Goal: Task Accomplishment & Management: Manage account settings

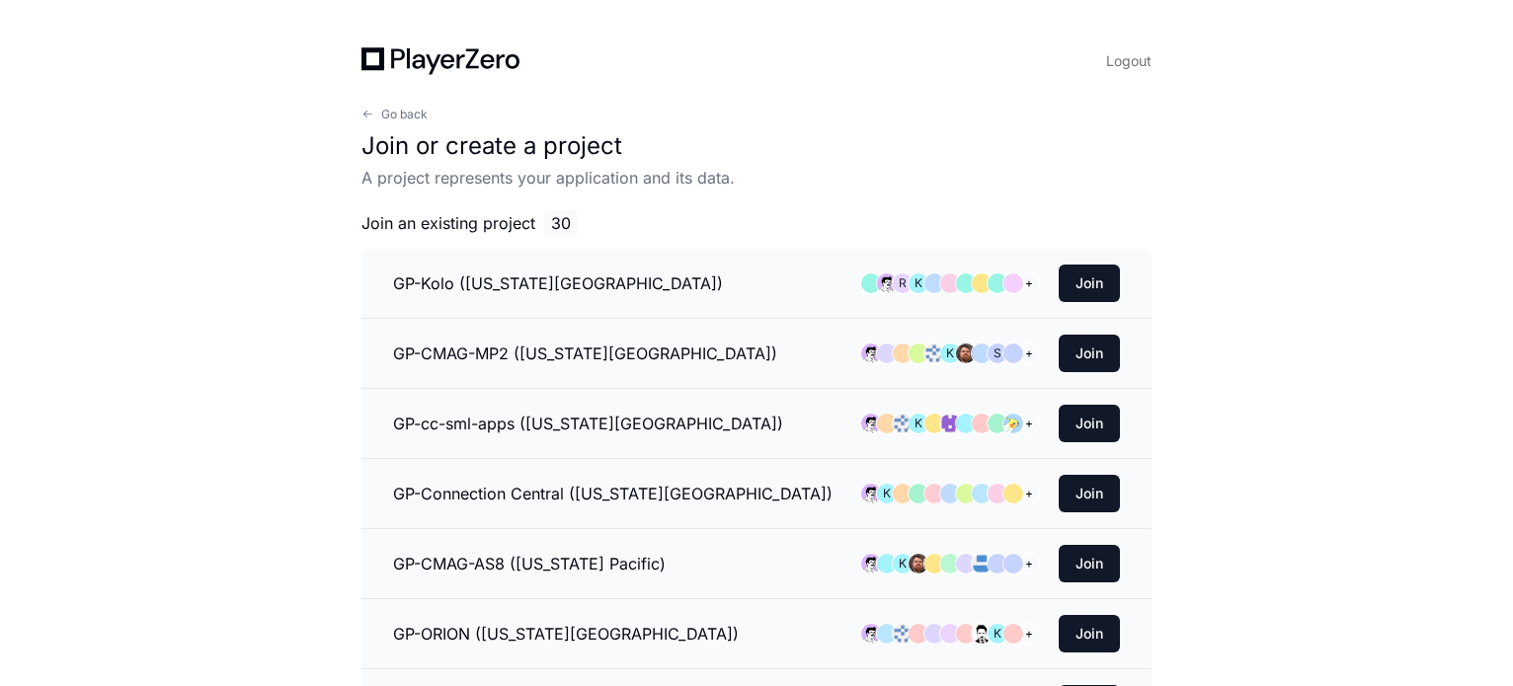
click at [412, 60] on icon at bounding box center [440, 61] width 158 height 28
click at [374, 70] on icon at bounding box center [372, 58] width 23 height 23
click at [391, 118] on span "Go back" at bounding box center [404, 115] width 46 height 16
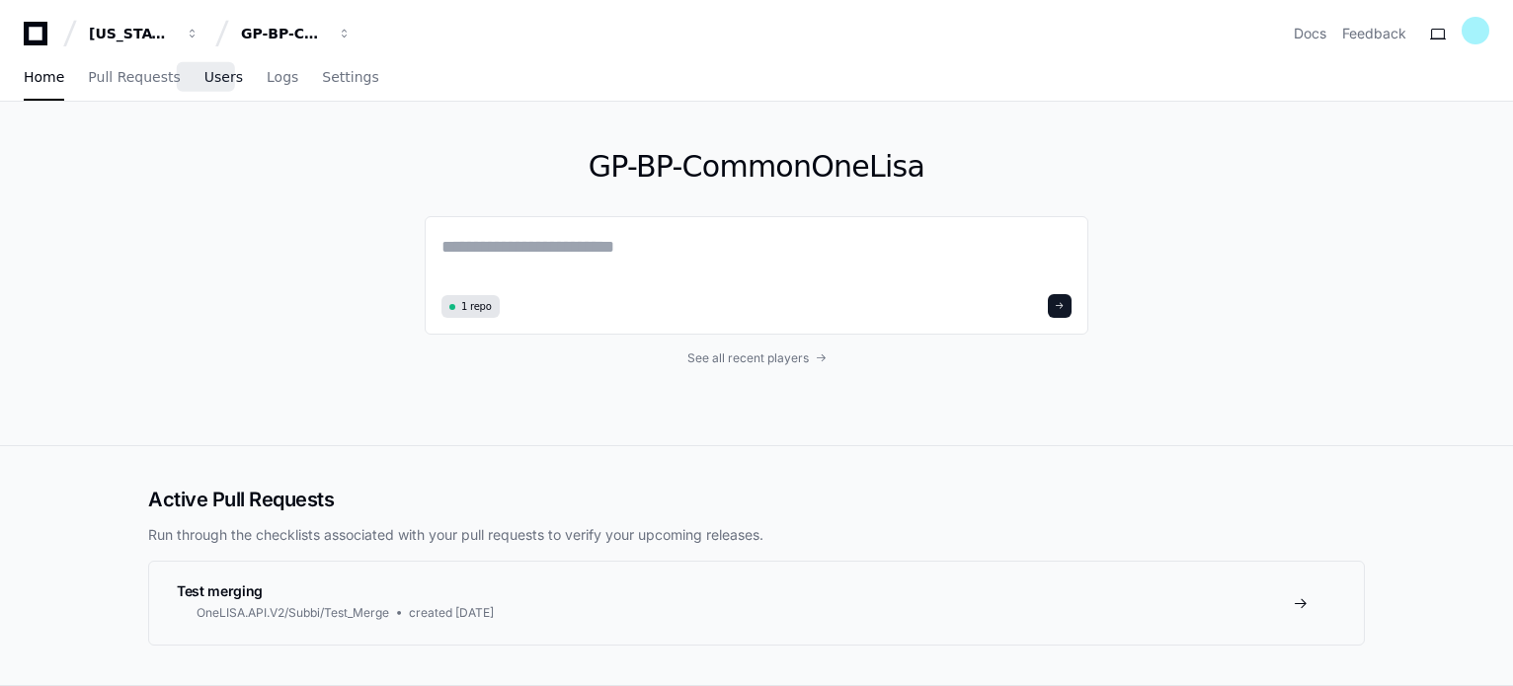
click at [207, 83] on span "Users" at bounding box center [223, 77] width 39 height 12
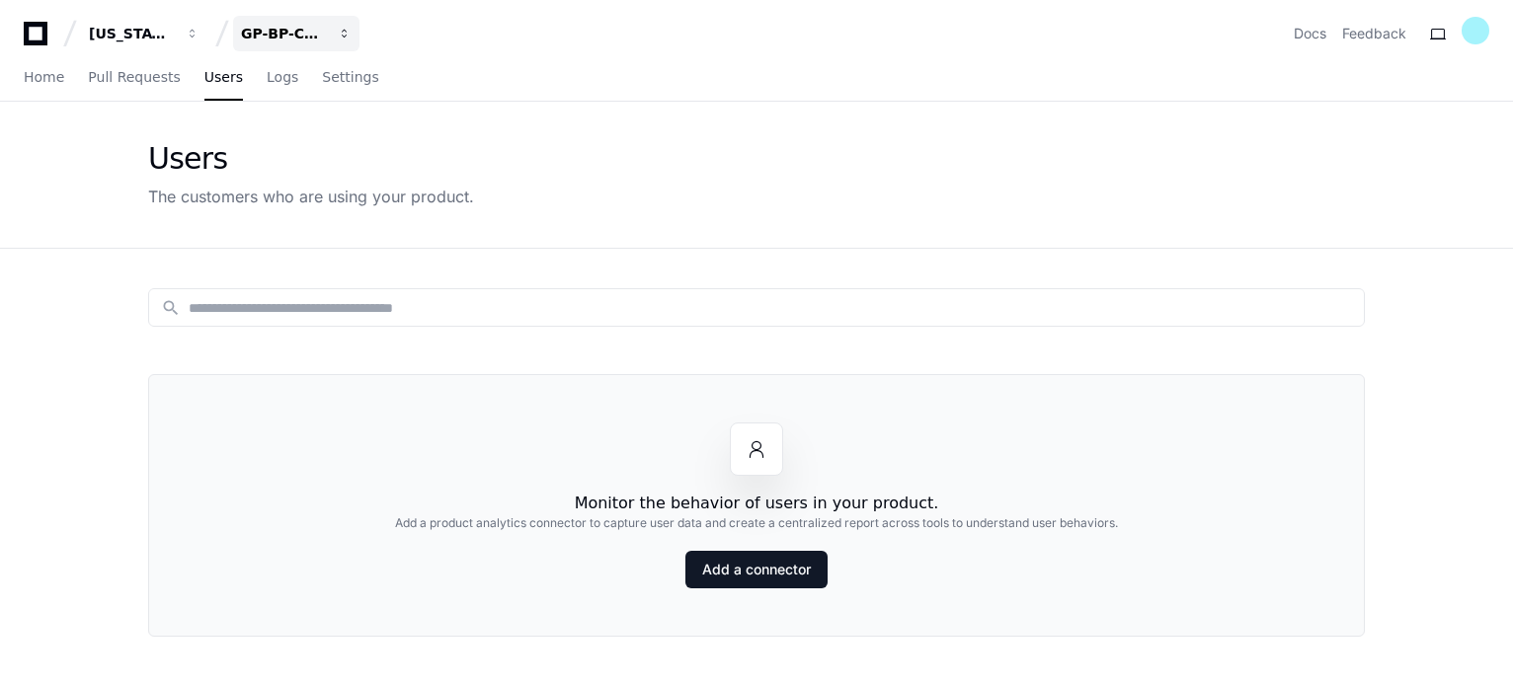
click at [199, 33] on span "button" at bounding box center [193, 34] width 14 height 14
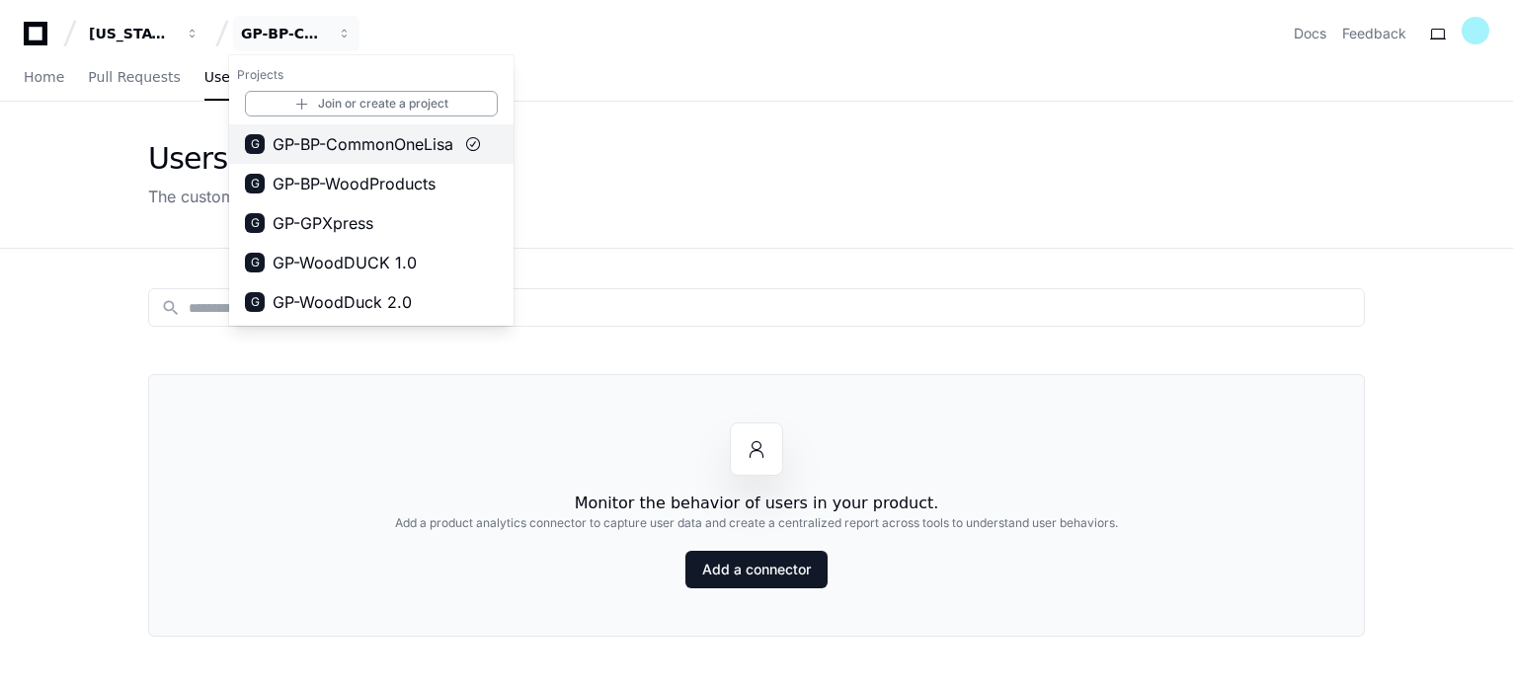
click at [399, 140] on span "GP-BP-CommonOneLisa" at bounding box center [363, 144] width 181 height 24
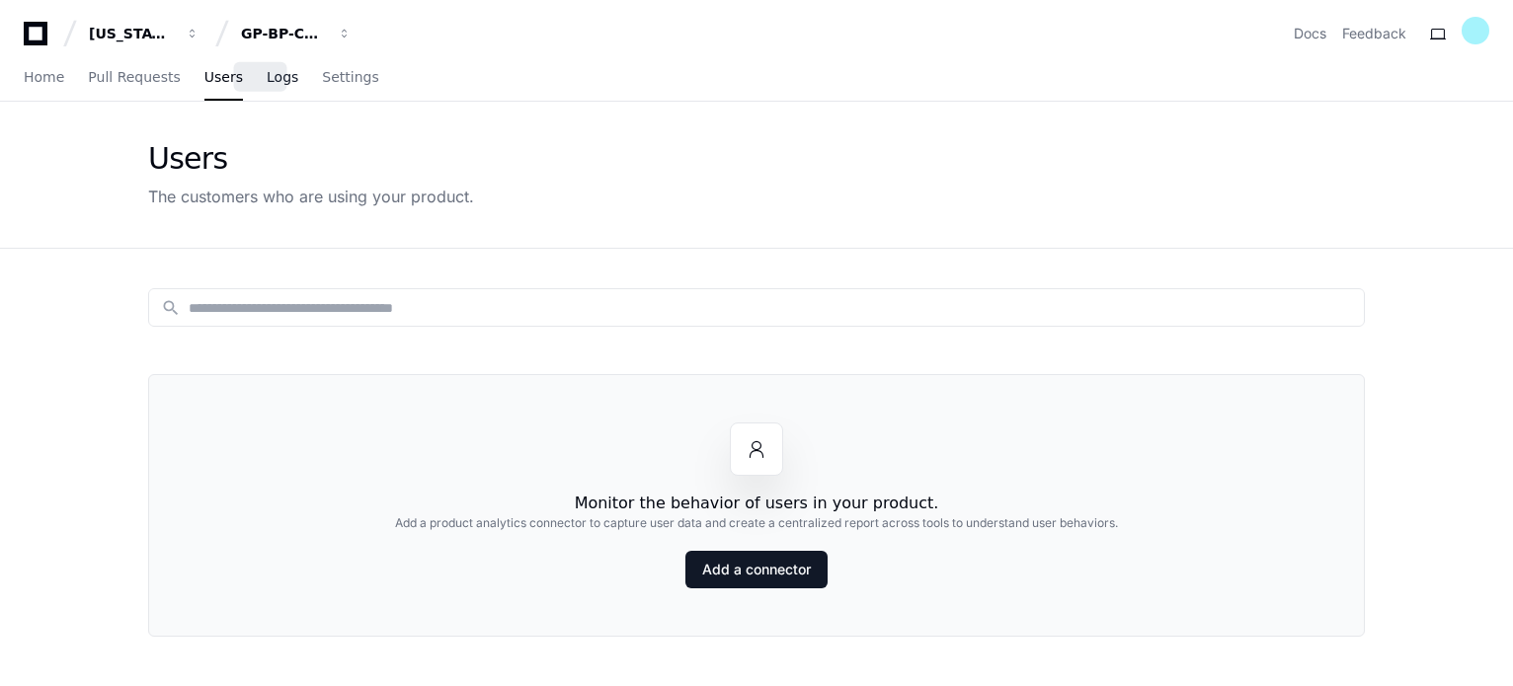
click at [267, 86] on link "Logs" at bounding box center [283, 77] width 32 height 45
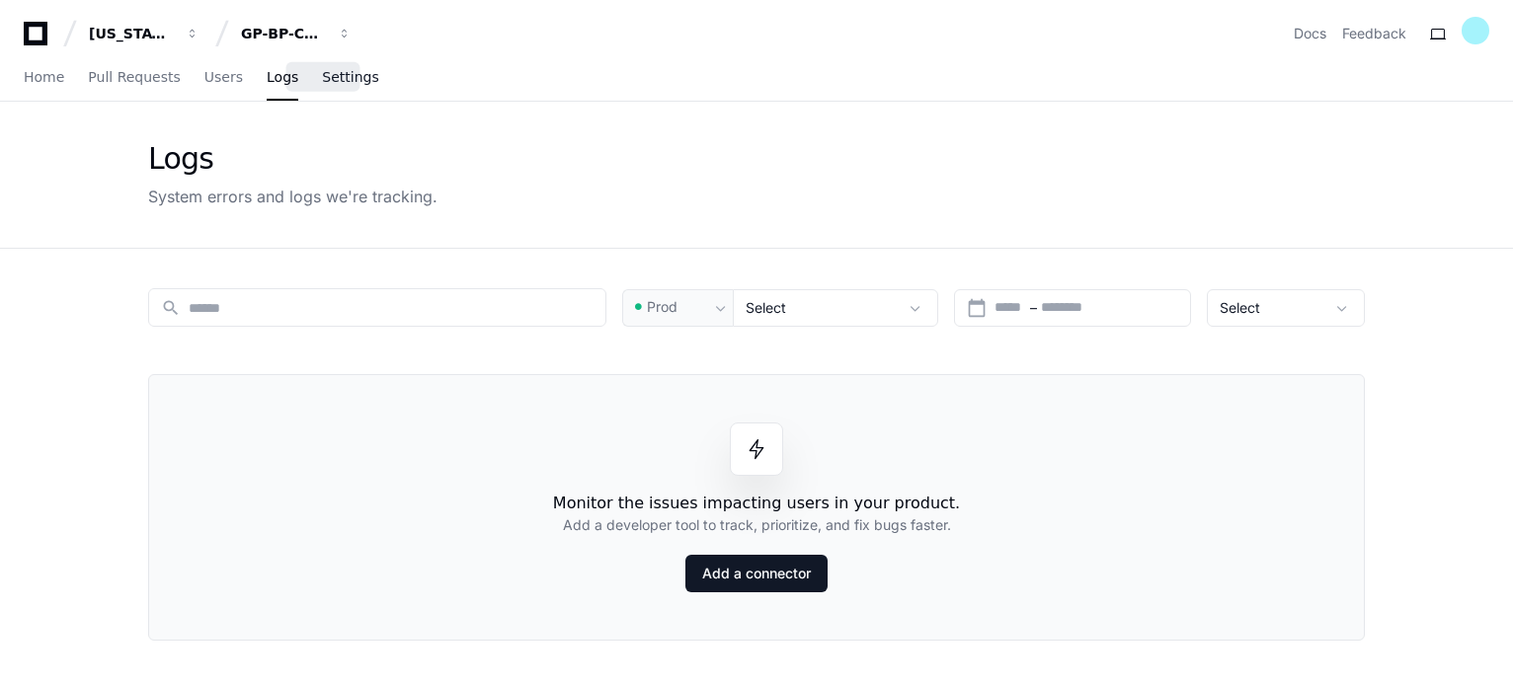
click at [322, 88] on link "Settings" at bounding box center [350, 77] width 56 height 45
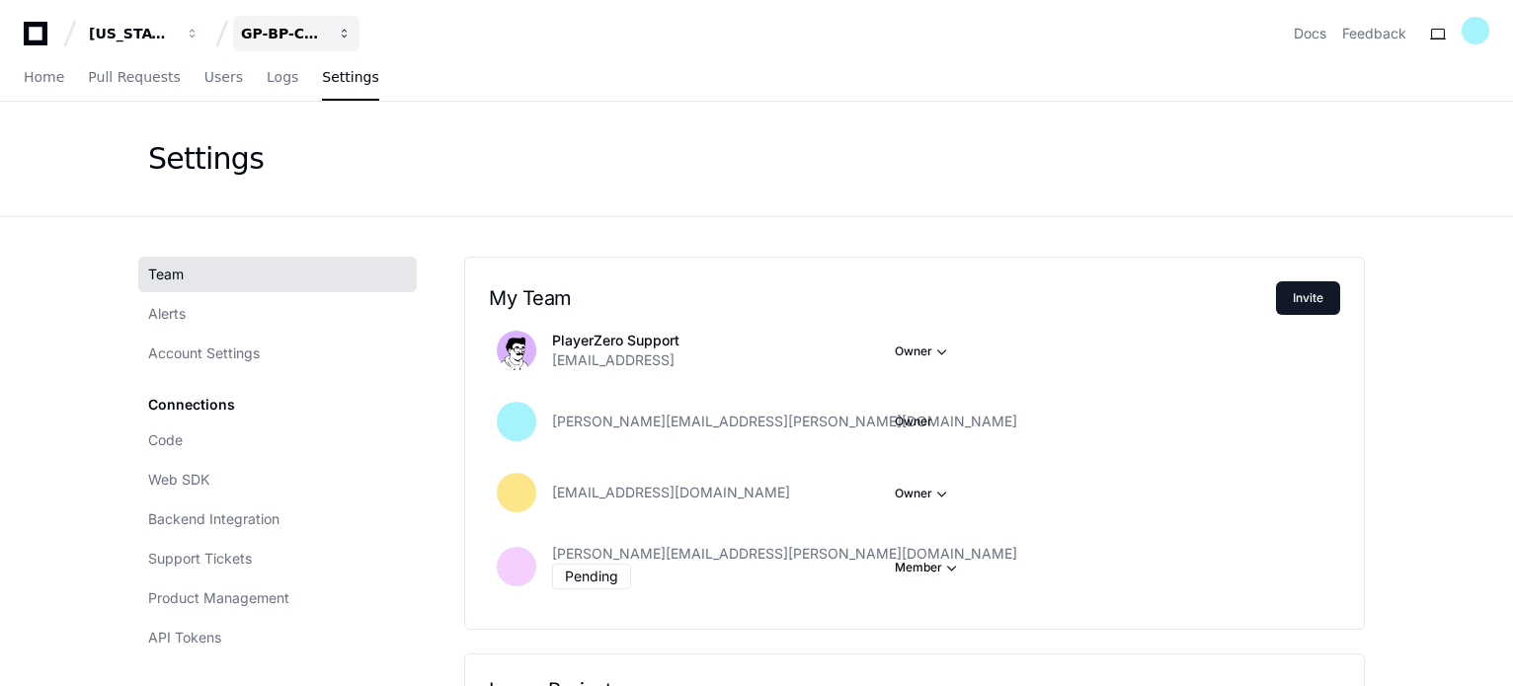
click at [199, 38] on span "button" at bounding box center [193, 34] width 14 height 14
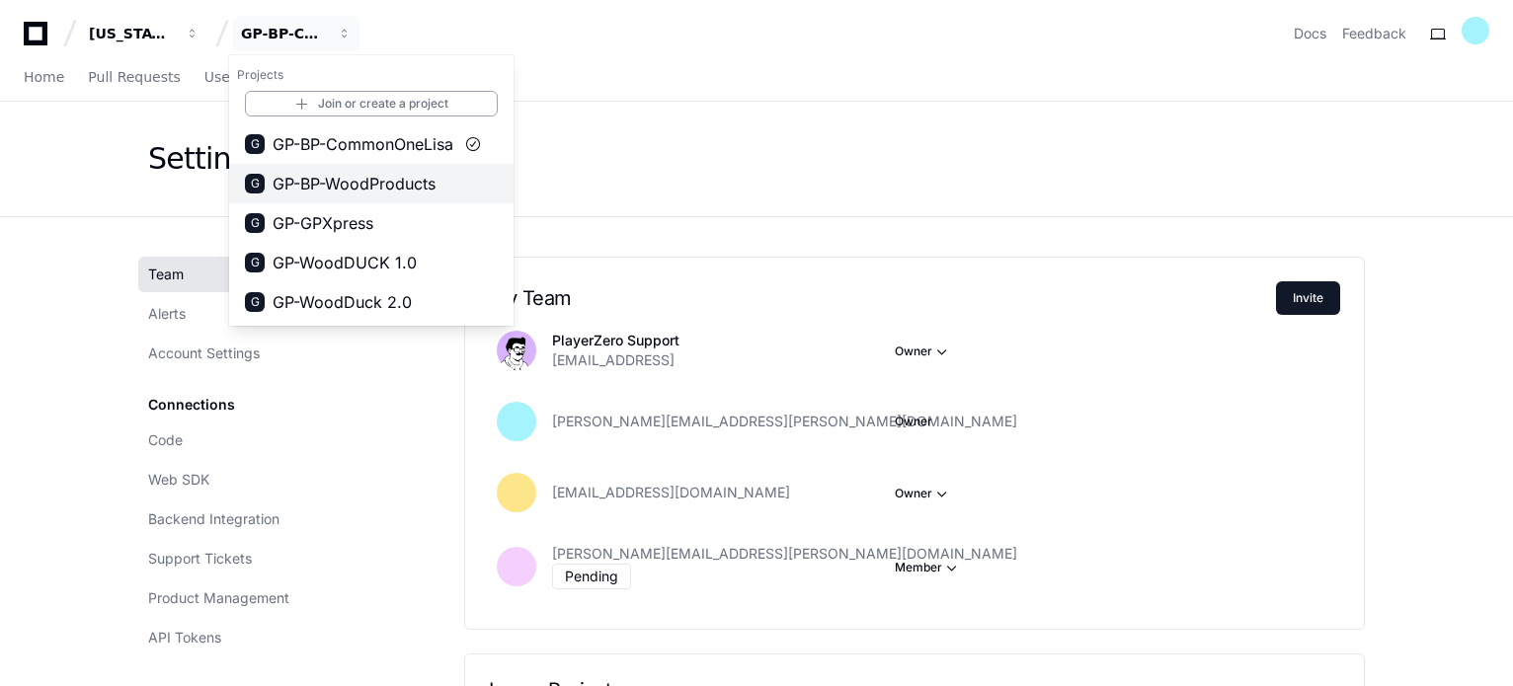
click at [392, 194] on span "GP-BP-WoodProducts" at bounding box center [354, 184] width 163 height 24
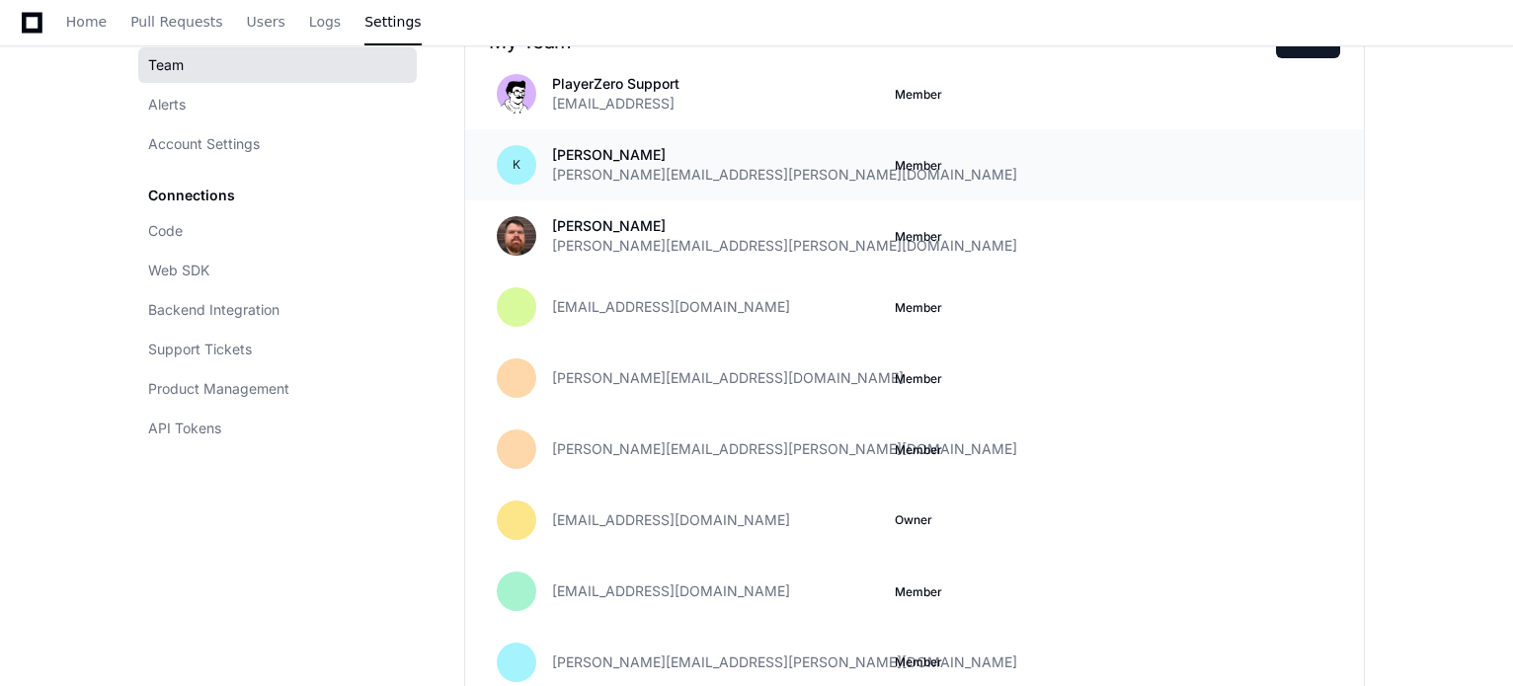
scroll to position [259, 0]
click at [910, 350] on div "[PERSON_NAME][EMAIL_ADDRESS][DOMAIN_NAME] Member" at bounding box center [914, 376] width 899 height 71
click at [786, 373] on div "[PERSON_NAME][EMAIL_ADDRESS][DOMAIN_NAME]" at bounding box center [715, 376] width 327 height 20
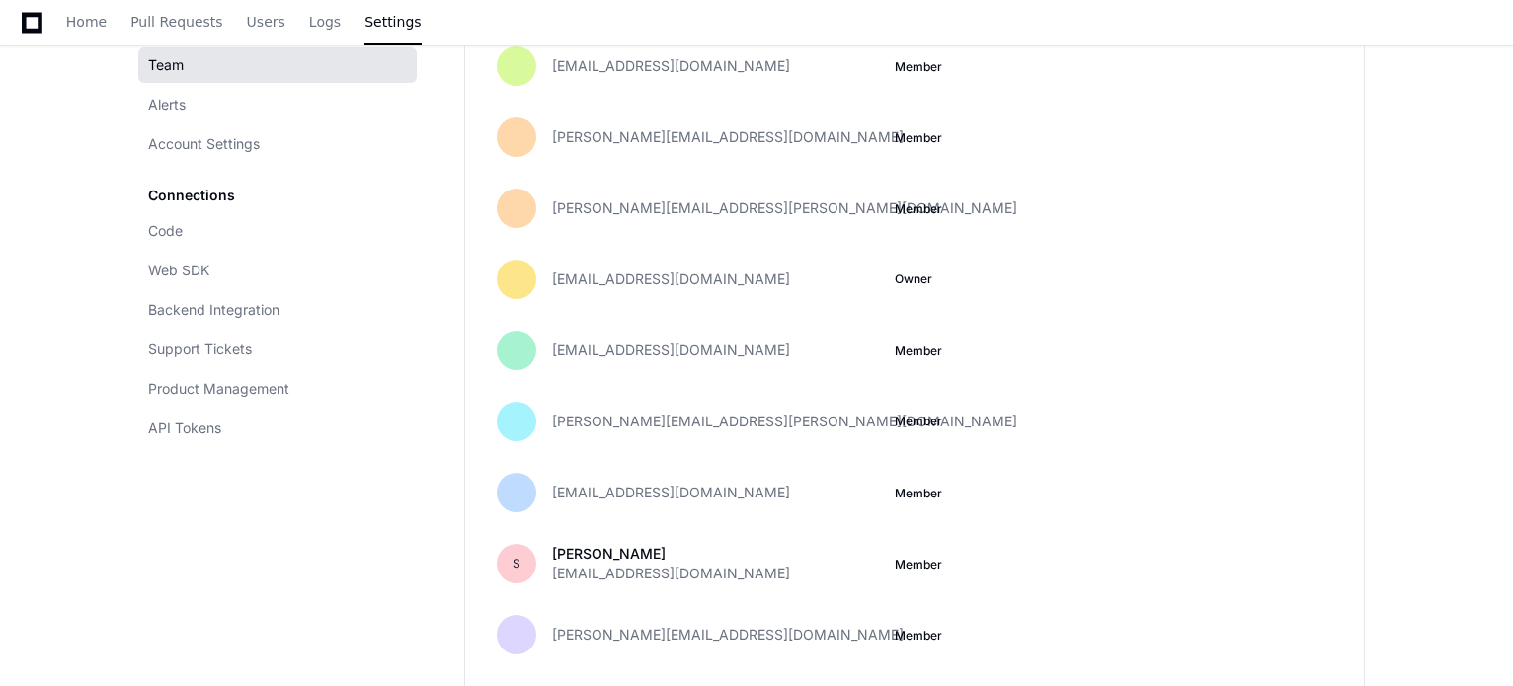
scroll to position [533, 0]
